Goal: Task Accomplishment & Management: Use online tool/utility

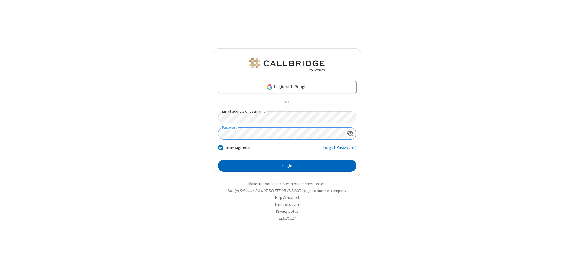
click at [287, 166] on button "Login" at bounding box center [287, 166] width 138 height 12
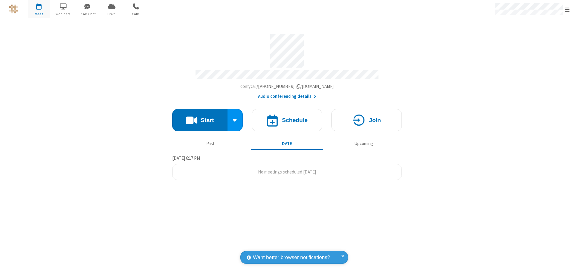
click at [200, 117] on button "Start" at bounding box center [199, 120] width 55 height 22
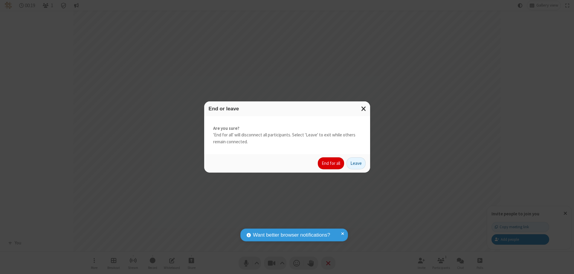
click at [331, 163] on button "End for all" at bounding box center [331, 163] width 26 height 12
